Goal: Task Accomplishment & Management: Manage account settings

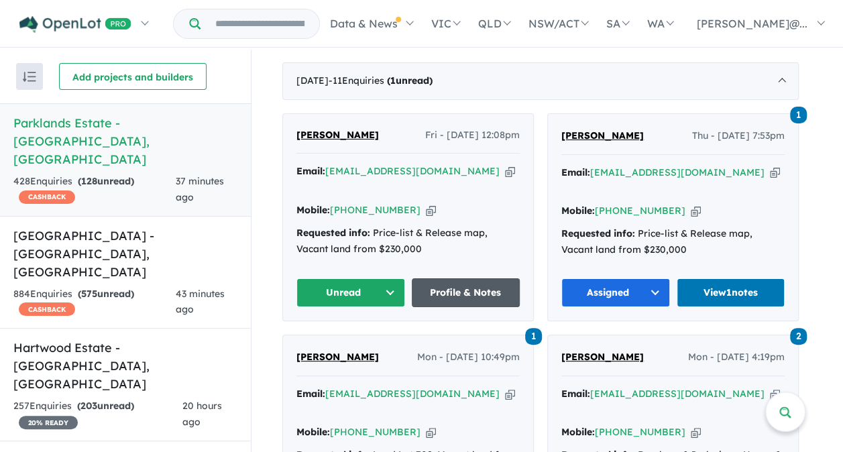
scroll to position [537, 0]
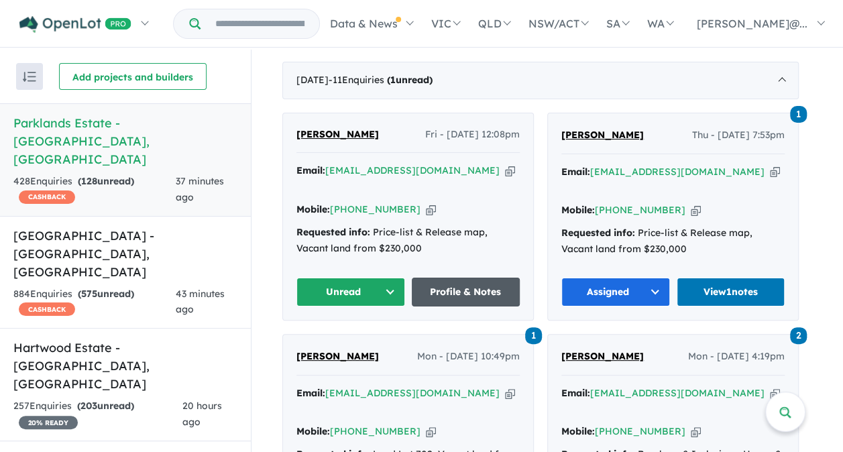
click at [447, 278] on link "Profile & Notes" at bounding box center [466, 292] width 109 height 29
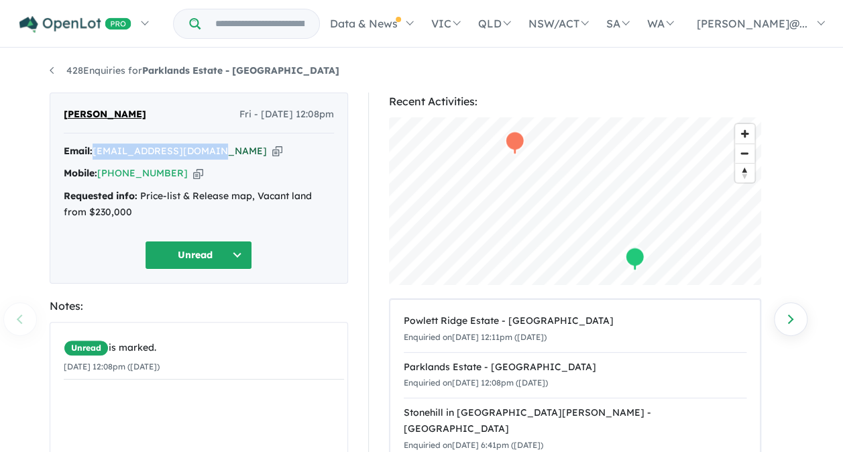
drag, startPoint x: 219, startPoint y: 151, endPoint x: 99, endPoint y: 146, distance: 119.5
click at [99, 146] on div "Email: [EMAIL_ADDRESS][DOMAIN_NAME] Copied!" at bounding box center [199, 152] width 270 height 16
copy a%20Parklands%20Estate%20-%20Wonthaggi"] "[EMAIL_ADDRESS][DOMAIN_NAME]"
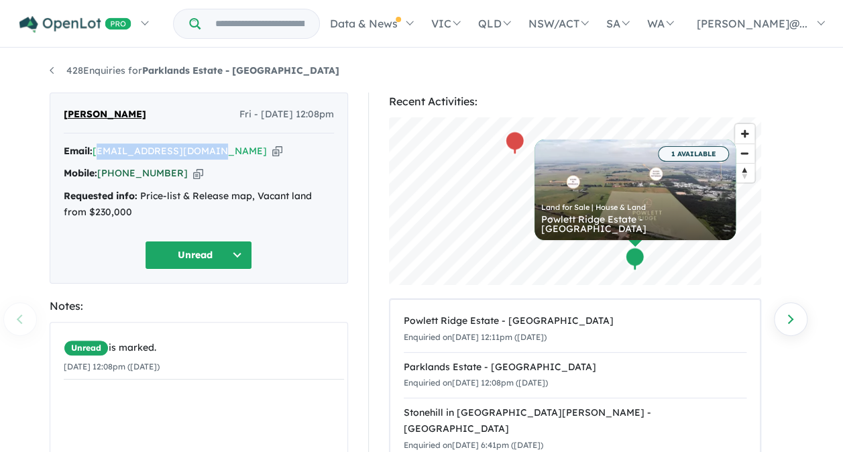
drag, startPoint x: 171, startPoint y: 173, endPoint x: 119, endPoint y: 172, distance: 51.7
click at [119, 172] on div "Mobile: [PHONE_NUMBER] Copied!" at bounding box center [199, 174] width 270 height 16
copy link "426 503 738"
click at [161, 130] on div "[PERSON_NAME] - [DATE] 12:08pm" at bounding box center [199, 120] width 270 height 27
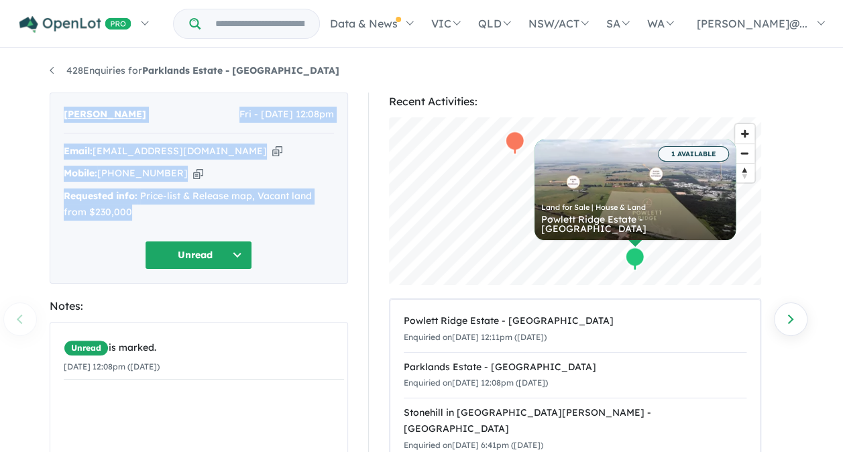
drag, startPoint x: 64, startPoint y: 111, endPoint x: 165, endPoint y: 222, distance: 150.0
click at [165, 222] on div "[PERSON_NAME] - [DATE] 12:08pm Email: [EMAIL_ADDRESS][DOMAIN_NAME] Copied! Mobi…" at bounding box center [199, 188] width 299 height 191
copy div "[PERSON_NAME] - [DATE] 12:08pm Email: [EMAIL_ADDRESS][DOMAIN_NAME] Copied! Mobi…"
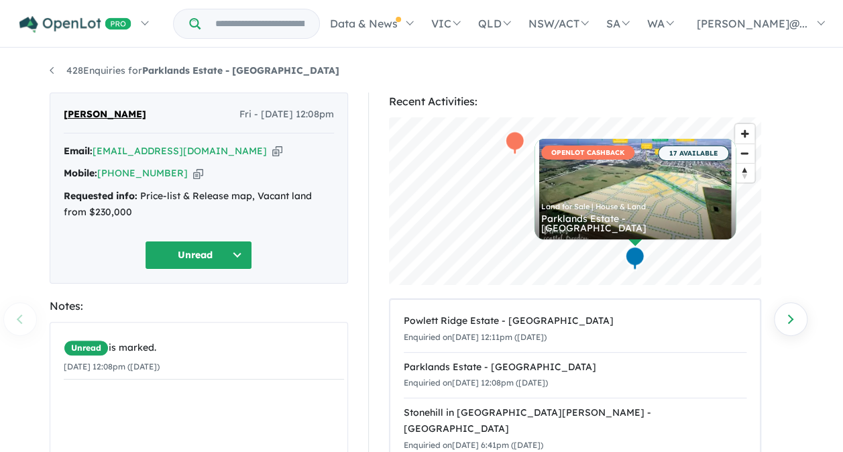
click at [386, 56] on div "428 Enquiries for Parklands Estate - [GEOGRAPHIC_DATA] Previous enquiry Next en…" at bounding box center [422, 252] width 765 height 405
click at [198, 256] on button "Unread" at bounding box center [198, 255] width 107 height 29
click at [178, 315] on button "Assigned" at bounding box center [204, 317] width 117 height 31
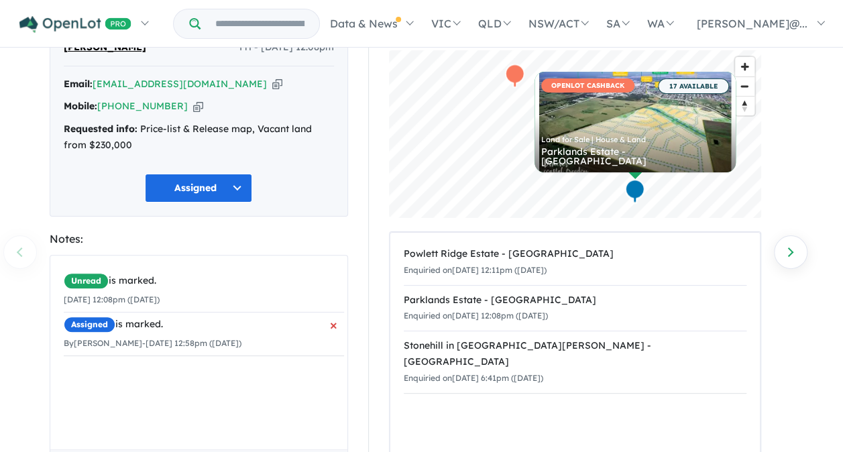
scroll to position [184, 0]
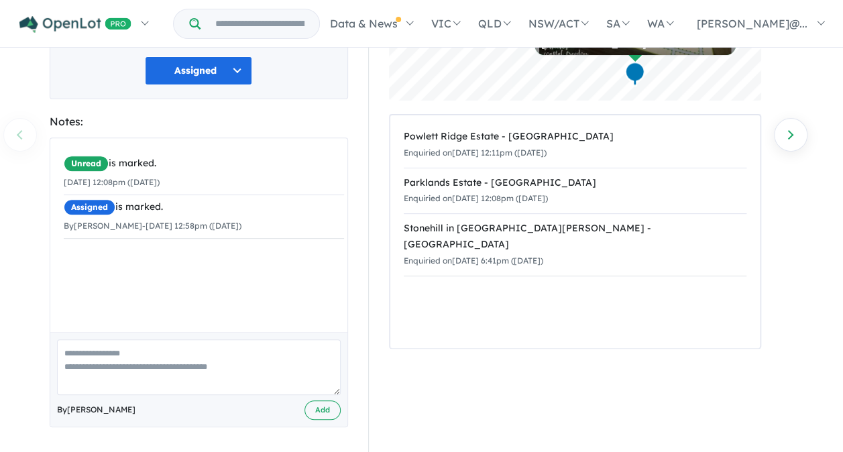
click at [107, 360] on textarea at bounding box center [199, 367] width 284 height 56
paste textarea "**********"
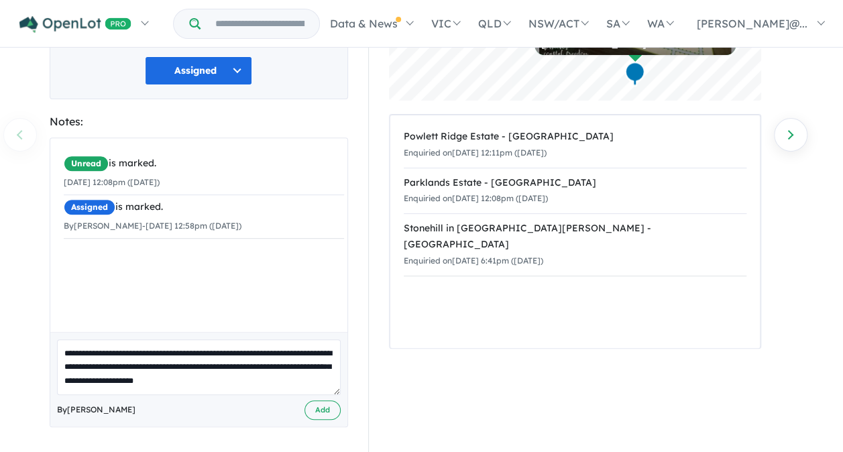
drag, startPoint x: 253, startPoint y: 365, endPoint x: 314, endPoint y: 366, distance: 61.0
click at [254, 364] on textarea "**********" at bounding box center [199, 367] width 284 height 56
click at [282, 376] on textarea "**********" at bounding box center [199, 367] width 284 height 56
type textarea "**********"
click at [319, 411] on button "Add" at bounding box center [323, 409] width 36 height 19
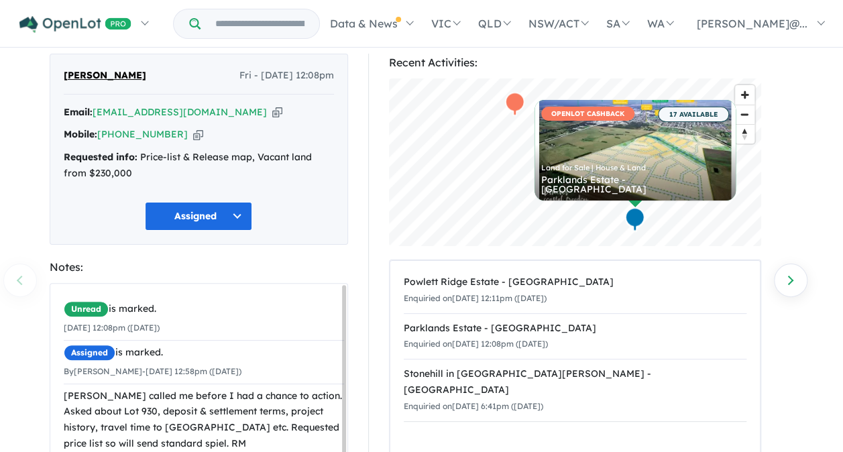
scroll to position [0, 0]
